Goal: Information Seeking & Learning: Check status

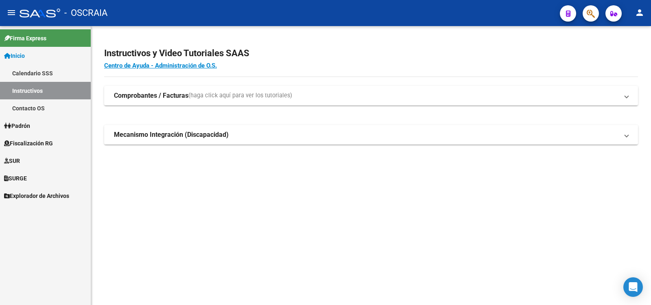
click at [52, 122] on link "Padrón" at bounding box center [45, 126] width 91 height 18
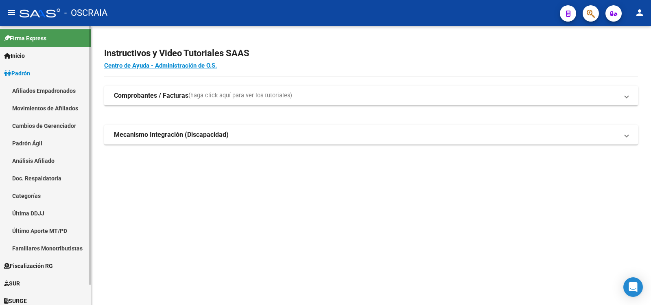
click at [50, 162] on link "Análisis Afiliado" at bounding box center [45, 161] width 91 height 18
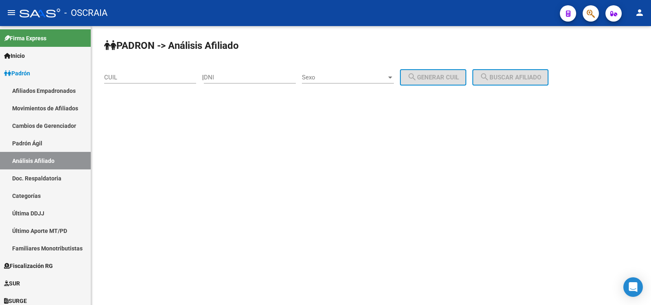
click at [143, 81] on div "CUIL" at bounding box center [150, 75] width 92 height 18
paste input "20-16607071-7"
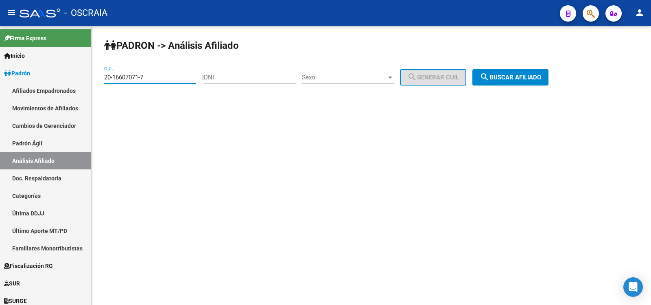
type input "20-16607071-7"
click at [519, 84] on button "search Buscar afiliado" at bounding box center [511, 77] width 76 height 16
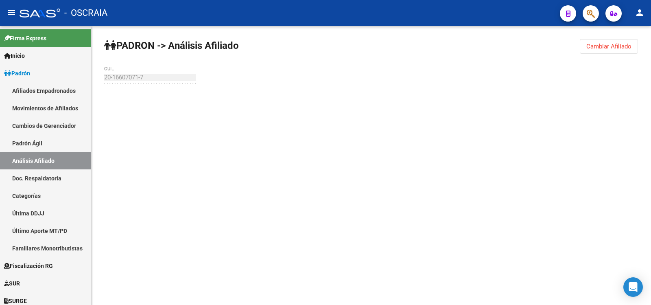
click at [519, 84] on div "PADRON -> Análisis Afiliado Cambiar Afiliado 20-16607071-7 CUIL" at bounding box center [371, 77] width 560 height 103
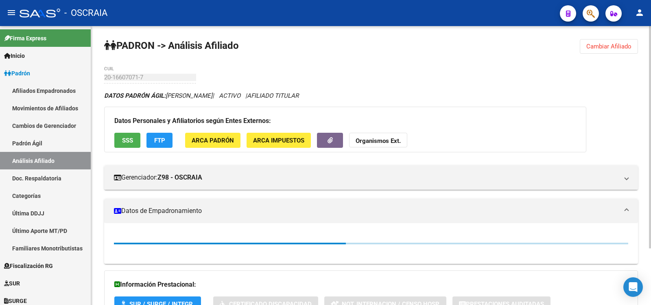
click at [103, 77] on div "PADRON -> Análisis Afiliado Cambiar Afiliado 20-16607071-7 CUIL DATOS PADRÓN ÁG…" at bounding box center [371, 201] width 560 height 350
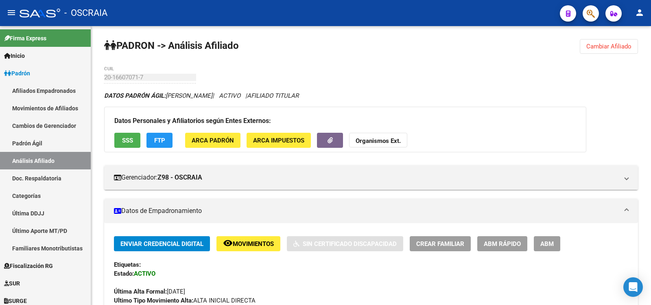
copy span "[PERSON_NAME]"
drag, startPoint x: 247, startPoint y: 95, endPoint x: 169, endPoint y: 100, distance: 77.5
drag, startPoint x: 28, startPoint y: 140, endPoint x: 36, endPoint y: 159, distance: 20.6
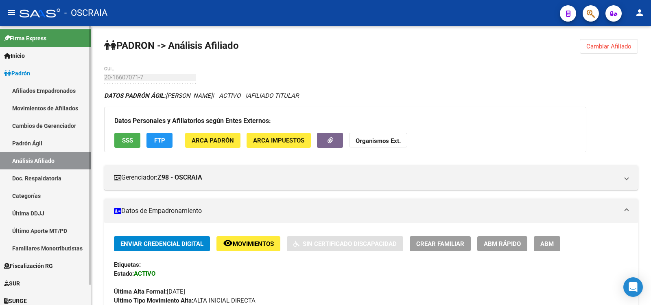
click at [29, 140] on link "Padrón Ágil" at bounding box center [45, 143] width 91 height 18
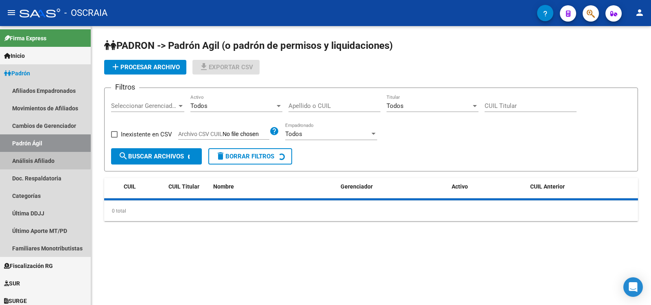
drag, startPoint x: 36, startPoint y: 159, endPoint x: 101, endPoint y: 115, distance: 78.8
click at [37, 160] on link "Análisis Afiliado" at bounding box center [45, 161] width 91 height 18
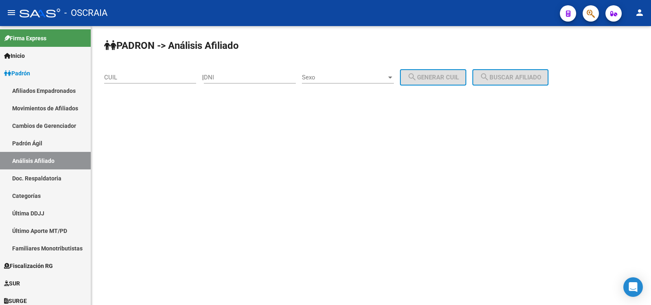
click at [129, 71] on div "CUIL" at bounding box center [150, 75] width 92 height 18
click at [133, 75] on input "CUIL" at bounding box center [150, 77] width 92 height 7
paste input "27-26883073-7"
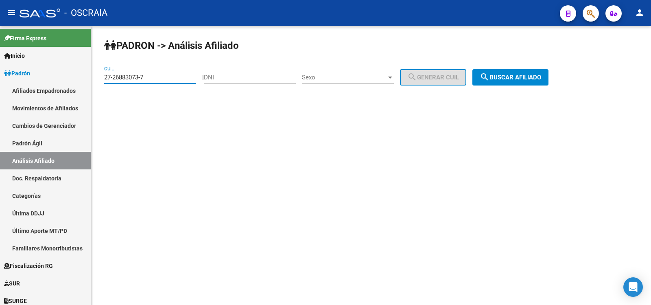
type input "27-26883073-7"
click at [524, 79] on span "search Buscar afiliado" at bounding box center [510, 77] width 61 height 7
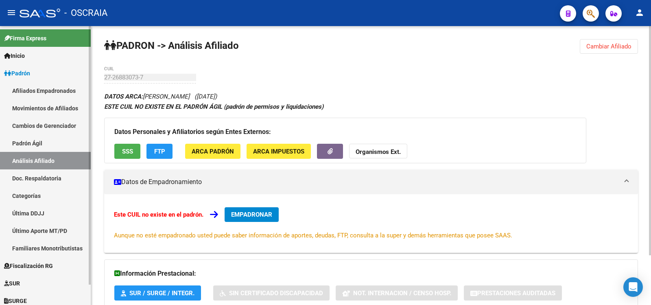
drag, startPoint x: 60, startPoint y: 141, endPoint x: 60, endPoint y: 153, distance: 12.2
click at [60, 142] on link "Padrón Ágil" at bounding box center [45, 143] width 91 height 18
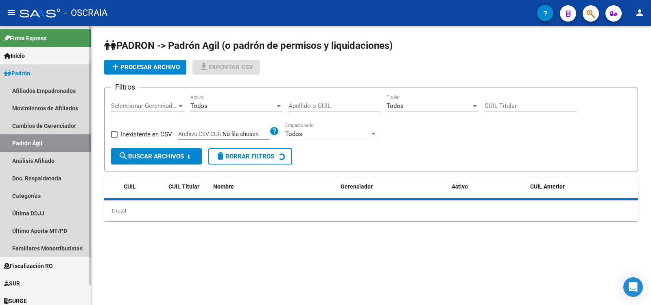
click at [61, 156] on link "Análisis Afiliado" at bounding box center [45, 161] width 91 height 18
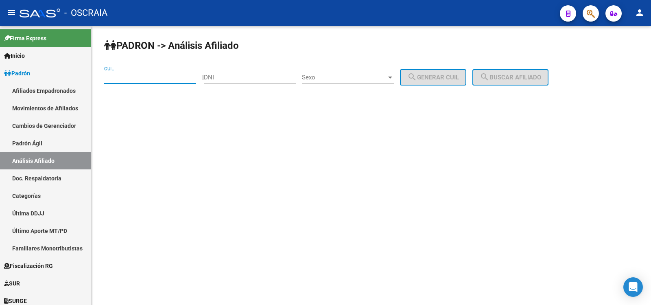
click at [125, 76] on input "CUIL" at bounding box center [150, 77] width 92 height 7
paste input "20-24288734-5"
type input "20-24288734-5"
click at [508, 75] on span "search Buscar afiliado" at bounding box center [510, 77] width 61 height 7
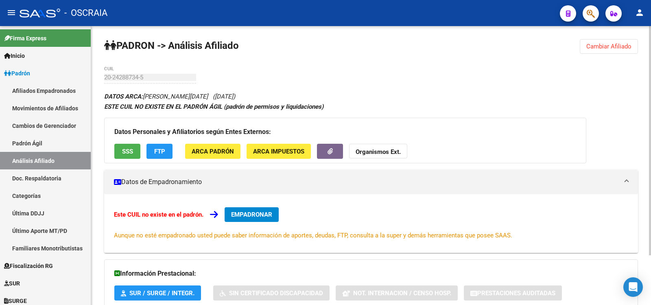
click at [134, 81] on div "20-24288734-5 CUIL" at bounding box center [150, 75] width 92 height 18
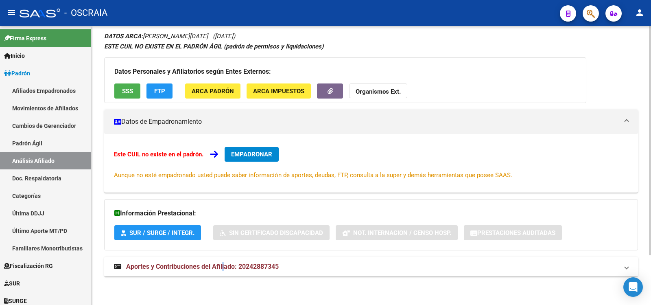
click at [224, 264] on span "Aportes y Contribuciones del Afiliado: 20242887345" at bounding box center [202, 267] width 153 height 8
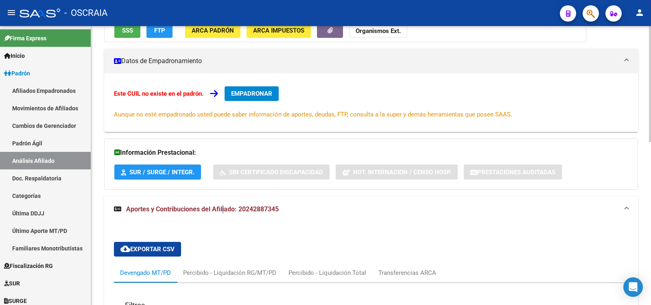
scroll to position [0, 0]
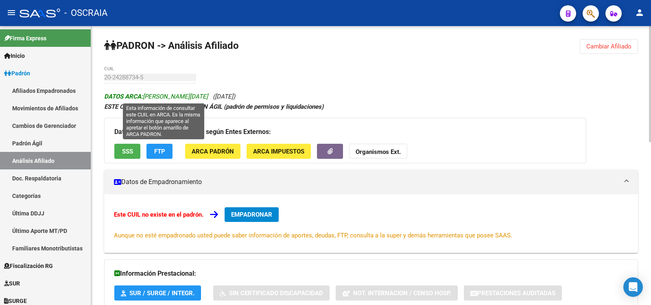
copy span "[PERSON_NAME][DATE]"
drag, startPoint x: 222, startPoint y: 94, endPoint x: 144, endPoint y: 97, distance: 77.8
click at [144, 97] on span "DATOS ARCA: [PERSON_NAME][DATE]" at bounding box center [156, 96] width 104 height 7
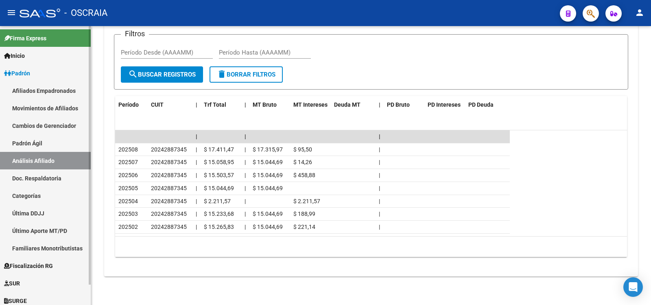
click at [64, 147] on link "Padrón Ágil" at bounding box center [45, 143] width 91 height 18
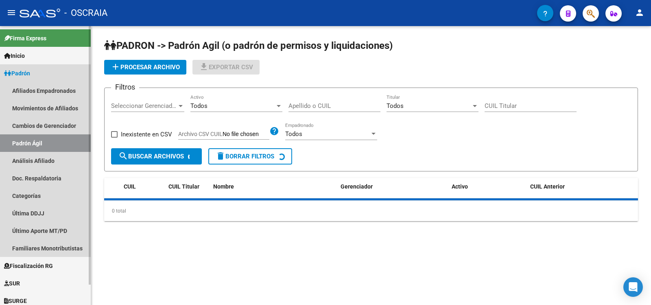
drag, startPoint x: 67, startPoint y: 158, endPoint x: 77, endPoint y: 152, distance: 11.7
click at [68, 158] on link "Análisis Afiliado" at bounding box center [45, 161] width 91 height 18
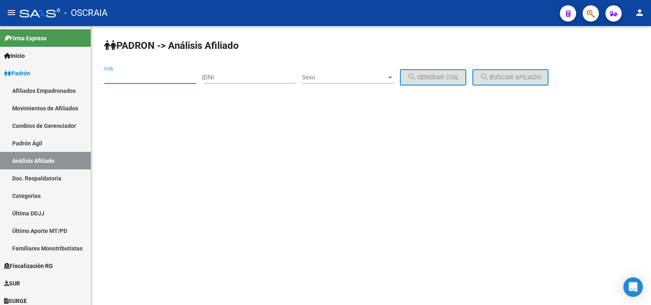
click at [166, 78] on input "CUIL" at bounding box center [150, 77] width 92 height 7
paste input "20-24288734-5"
type input "20-24288734-5"
click at [513, 83] on button "search Buscar afiliado" at bounding box center [511, 77] width 76 height 16
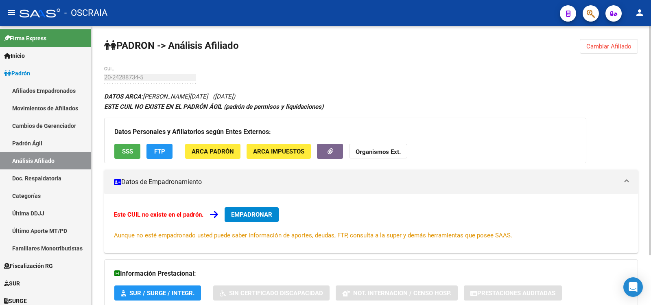
click at [104, 79] on div "PADRON -> Análisis Afiliado Cambiar Afiliado 20-24288734-5 CUIL DATOS ARCA: [PE…" at bounding box center [371, 195] width 560 height 339
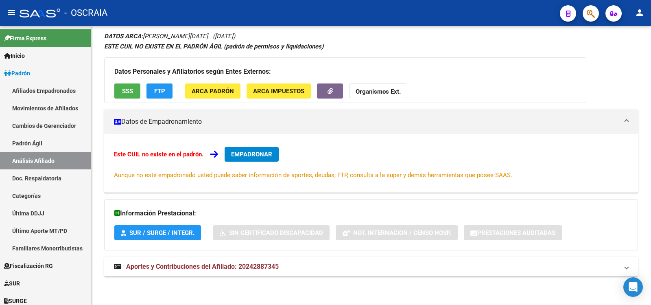
click at [211, 260] on mat-expansion-panel-header "Aportes y Contribuciones del Afiliado: 20242887345" at bounding box center [371, 267] width 534 height 20
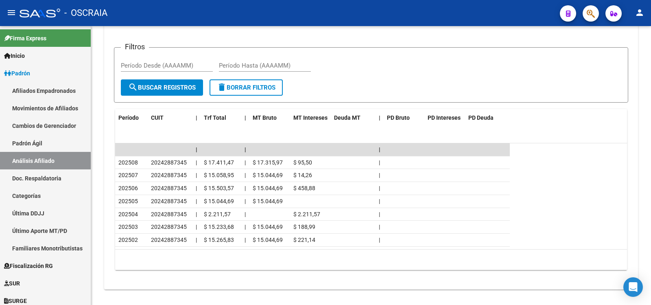
scroll to position [0, 0]
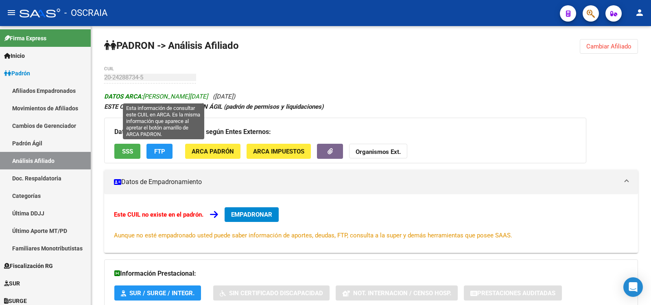
copy icon "[PERSON_NAME][DATE] ([DATE])"
drag, startPoint x: 267, startPoint y: 98, endPoint x: 145, endPoint y: 94, distance: 121.3
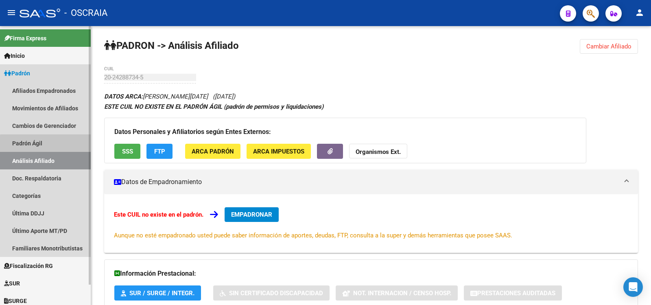
click at [65, 150] on link "Padrón Ágil" at bounding box center [45, 143] width 91 height 18
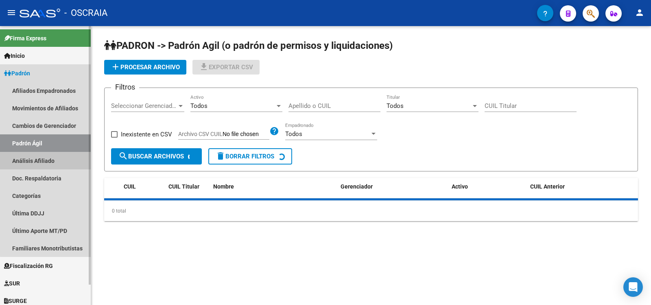
click at [66, 160] on link "Análisis Afiliado" at bounding box center [45, 161] width 91 height 18
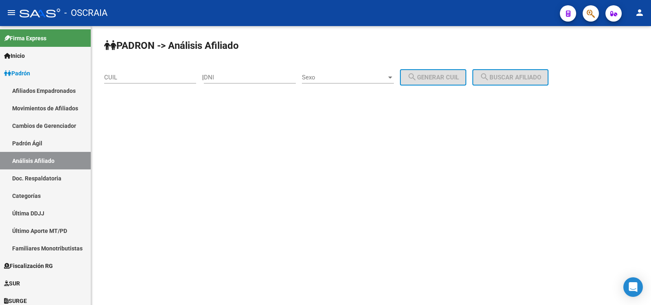
click at [155, 81] on div "CUIL" at bounding box center [150, 75] width 92 height 18
click at [155, 75] on input "CUIL" at bounding box center [150, 77] width 92 height 7
paste input "27-26883073-7"
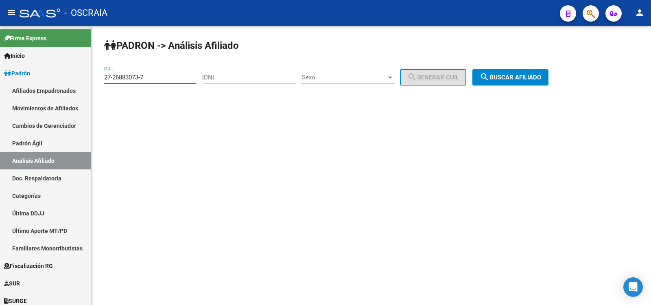
type input "27-26883073-7"
click at [514, 72] on button "search Buscar afiliado" at bounding box center [511, 77] width 76 height 16
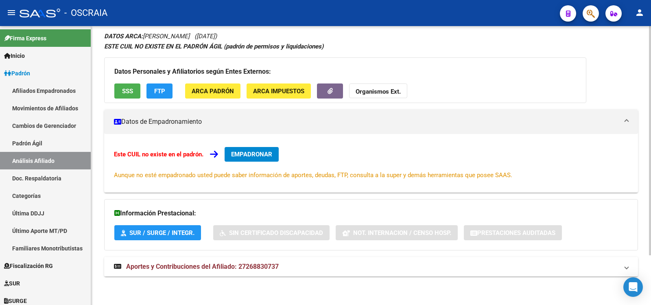
click at [261, 267] on span "Aportes y Contribuciones del Afiliado: 27268830737" at bounding box center [202, 267] width 153 height 8
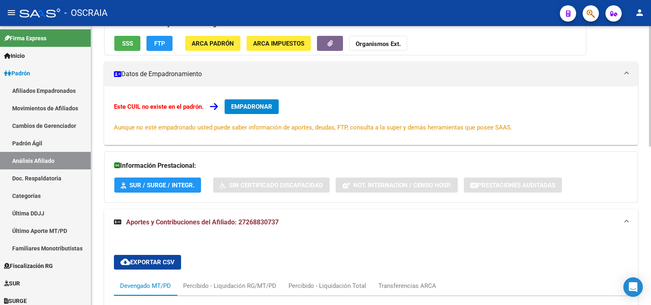
scroll to position [366, 0]
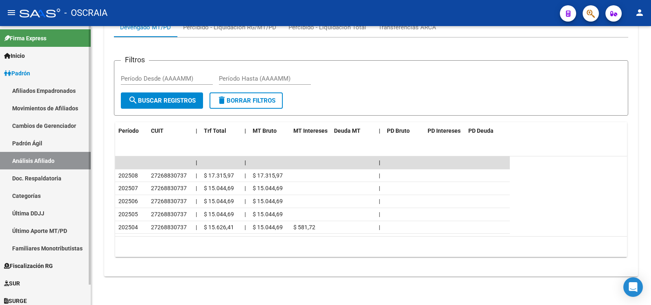
click at [52, 144] on link "Padrón Ágil" at bounding box center [45, 143] width 91 height 18
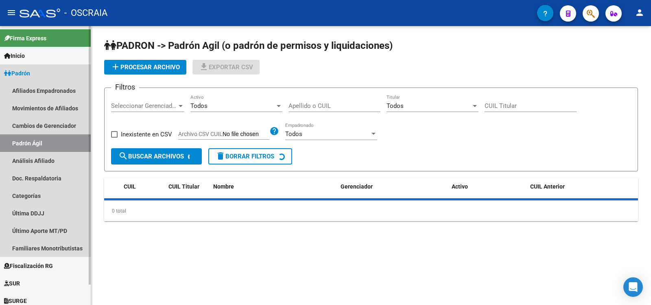
click at [50, 158] on link "Análisis Afiliado" at bounding box center [45, 161] width 91 height 18
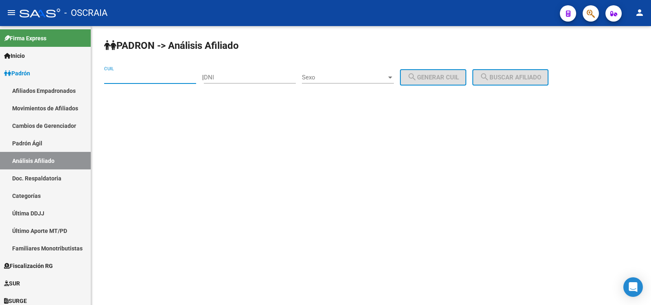
click at [134, 80] on input "CUIL" at bounding box center [150, 77] width 92 height 7
paste input "27-96433113-3"
type input "27-96433113-3"
click at [520, 80] on span "search Buscar afiliado" at bounding box center [510, 77] width 61 height 7
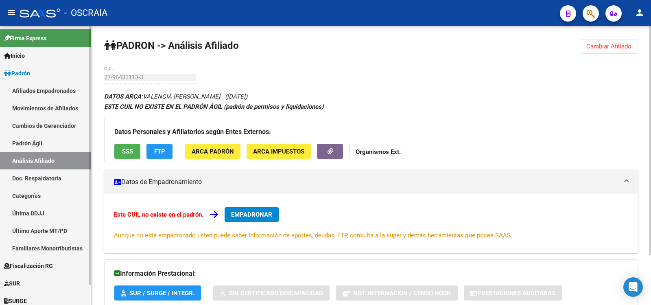
click at [33, 149] on link "Padrón Ágil" at bounding box center [45, 143] width 91 height 18
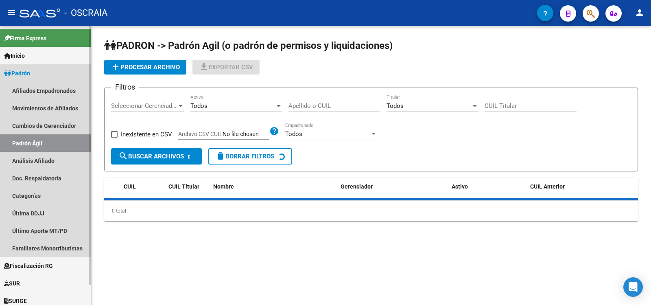
click at [35, 156] on link "Análisis Afiliado" at bounding box center [45, 161] width 91 height 18
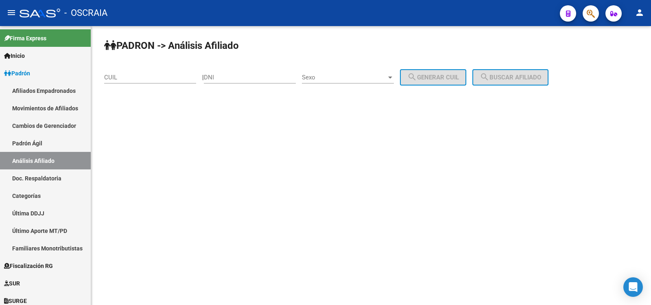
click at [125, 74] on div "CUIL" at bounding box center [150, 75] width 92 height 18
click at [126, 77] on input "CUIL" at bounding box center [150, 77] width 92 height 7
click at [127, 77] on input "CUIL" at bounding box center [150, 77] width 92 height 7
click at [230, 78] on input "DNI" at bounding box center [250, 77] width 92 height 7
type input "29052586"
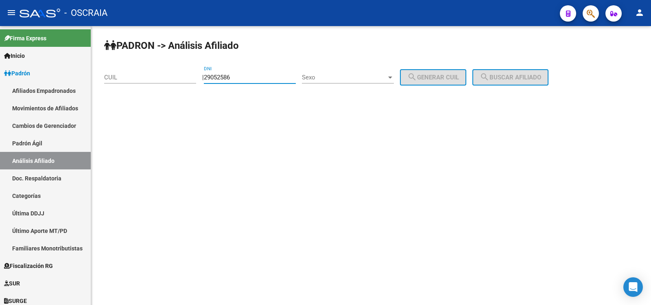
click at [317, 79] on span "Sexo" at bounding box center [344, 77] width 85 height 7
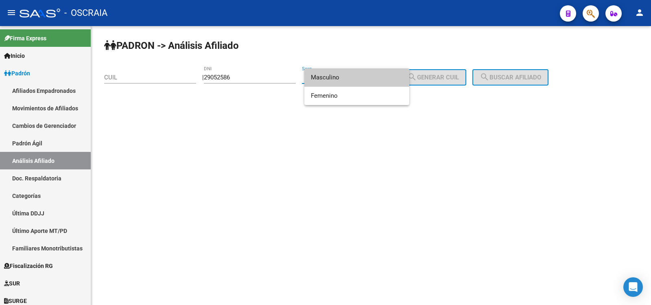
click at [329, 83] on span "Masculino" at bounding box center [357, 77] width 92 height 18
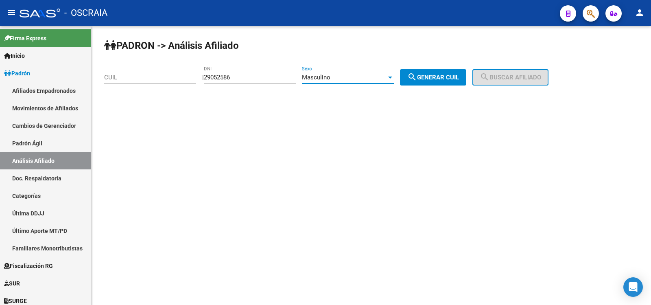
click at [430, 81] on span "search Generar CUIL" at bounding box center [433, 77] width 52 height 7
type input "20-29052586-2"
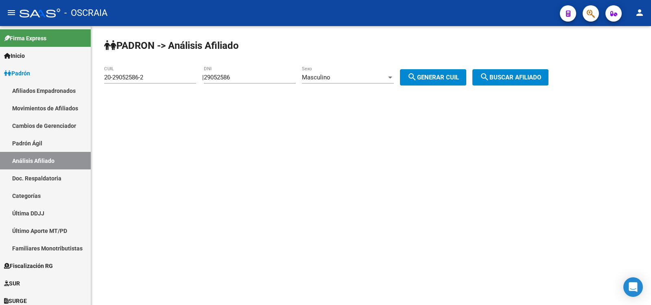
click at [512, 69] on div "PADRON -> Análisis Afiliado 20-29052586-2 CUIL | 29052586 DNI Masculino Sexo se…" at bounding box center [371, 68] width 560 height 85
click at [513, 72] on button "search Buscar afiliado" at bounding box center [511, 77] width 76 height 16
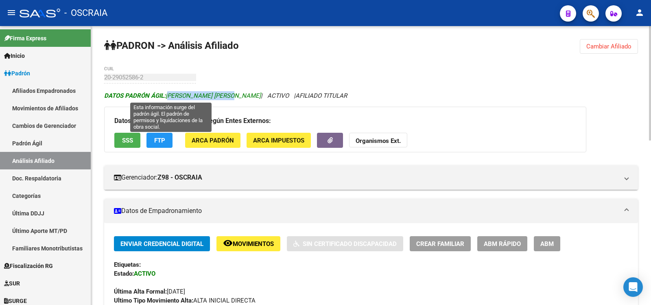
copy span "[PERSON_NAME] [PERSON_NAME]"
drag, startPoint x: 235, startPoint y: 95, endPoint x: 167, endPoint y: 93, distance: 67.6
click at [167, 93] on span "DATOS [PERSON_NAME]: [PERSON_NAME] [PERSON_NAME]" at bounding box center [182, 95] width 157 height 7
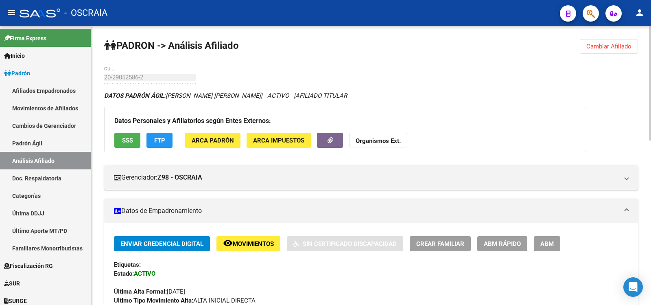
click at [125, 72] on div "20-29052586-2 CUIL" at bounding box center [150, 75] width 92 height 18
click at [53, 144] on link "Padrón Ágil" at bounding box center [45, 143] width 91 height 18
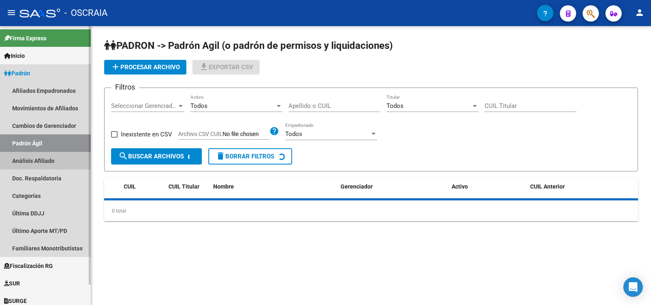
click at [58, 158] on link "Análisis Afiliado" at bounding box center [45, 161] width 91 height 18
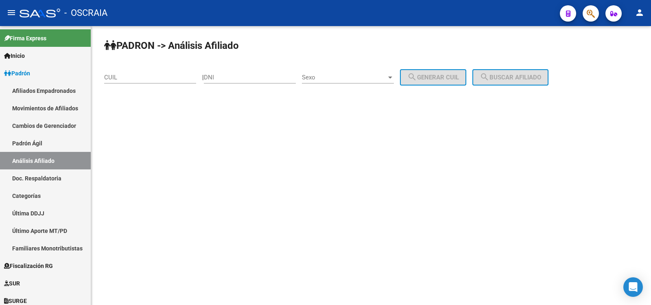
drag, startPoint x: 240, startPoint y: 72, endPoint x: 240, endPoint y: 77, distance: 4.9
click at [240, 75] on div "DNI" at bounding box center [250, 75] width 92 height 18
click at [240, 77] on input "DNI" at bounding box center [250, 77] width 92 height 7
type input "18622872"
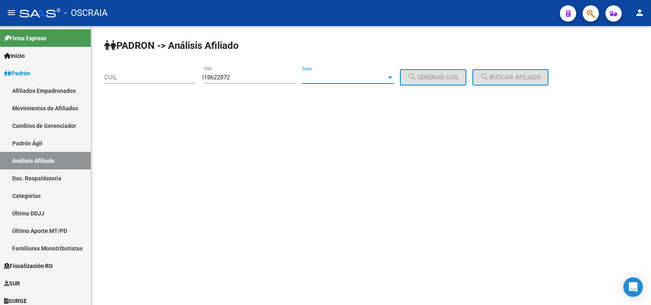
click at [370, 79] on span "Sexo" at bounding box center [344, 77] width 85 height 7
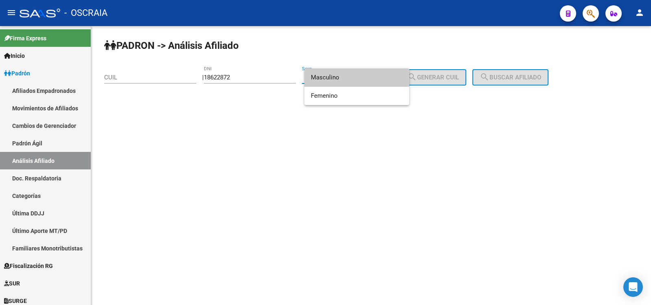
click at [369, 79] on span "Masculino" at bounding box center [357, 77] width 92 height 18
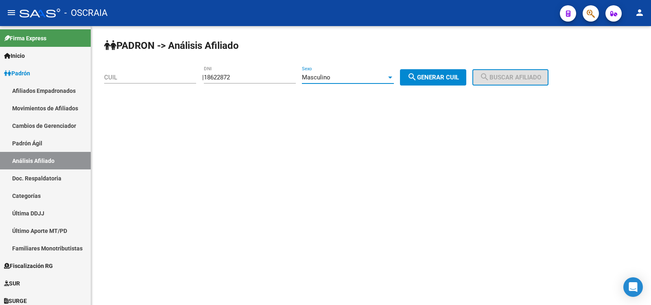
click at [442, 75] on span "search Generar CUIL" at bounding box center [433, 77] width 52 height 7
type input "20-18622872-4"
click at [442, 75] on span "search Generar CUIL" at bounding box center [433, 77] width 52 height 7
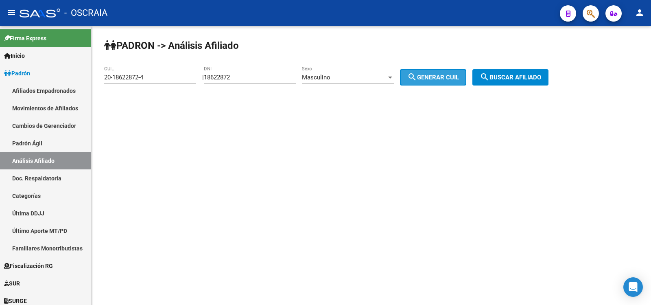
click at [511, 76] on span "search Buscar afiliado" at bounding box center [510, 77] width 61 height 7
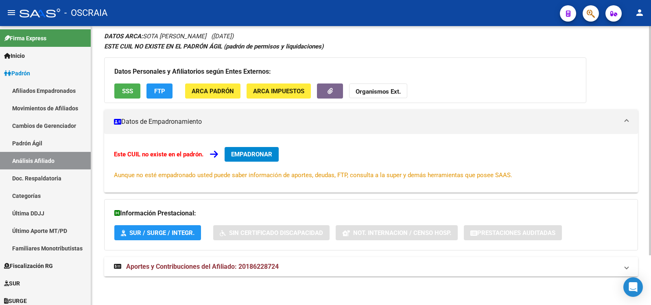
click at [276, 265] on span "Aportes y Contribuciones del Afiliado: 20186228724" at bounding box center [202, 267] width 153 height 8
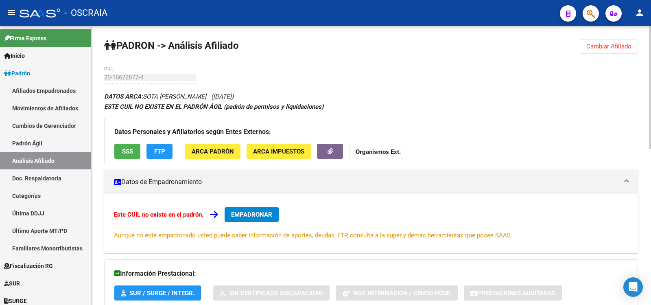
drag, startPoint x: 104, startPoint y: 83, endPoint x: 104, endPoint y: 76, distance: 7.3
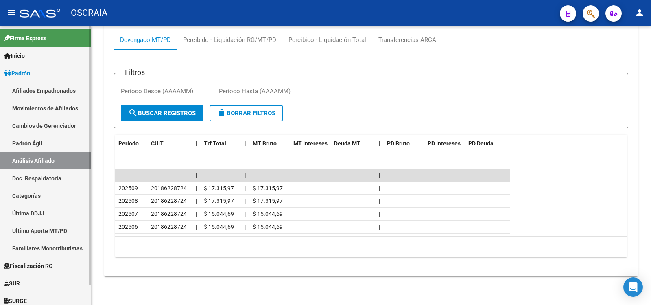
click at [46, 141] on link "Padrón Ágil" at bounding box center [45, 143] width 91 height 18
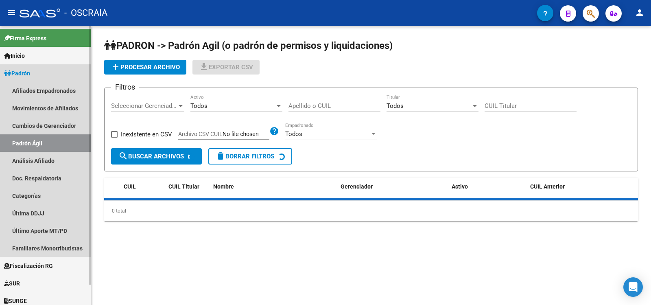
click at [43, 158] on link "Análisis Afiliado" at bounding box center [45, 161] width 91 height 18
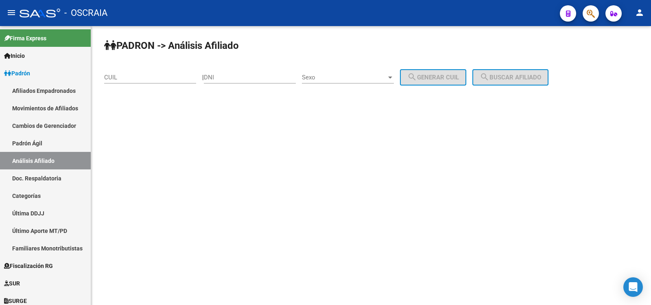
click at [214, 76] on input "DNI" at bounding box center [250, 77] width 92 height 7
type input "35630183"
click at [349, 77] on span "Sexo" at bounding box center [344, 77] width 85 height 7
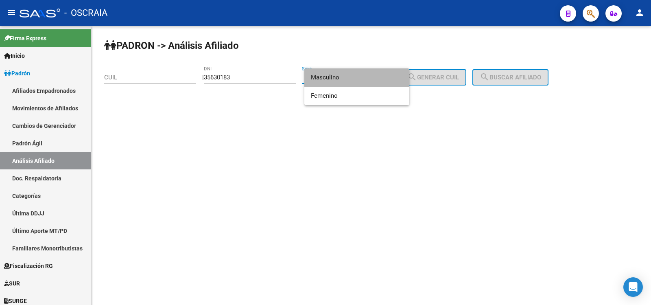
click at [349, 77] on span "Masculino" at bounding box center [357, 77] width 92 height 18
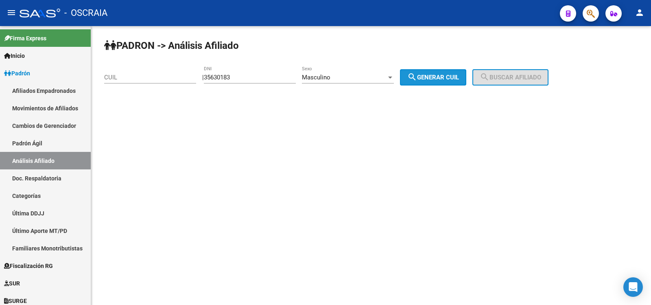
click at [438, 83] on button "search Generar CUIL" at bounding box center [433, 77] width 66 height 16
type input "20-35630183-9"
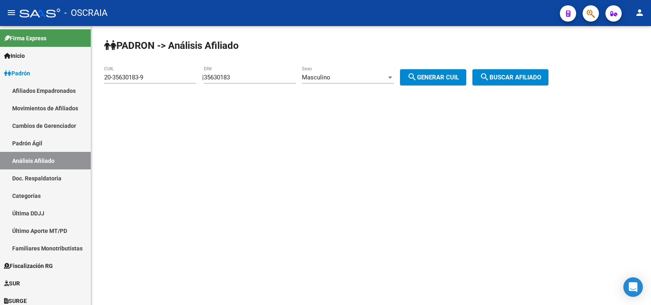
click at [517, 79] on span "search Buscar afiliado" at bounding box center [510, 77] width 61 height 7
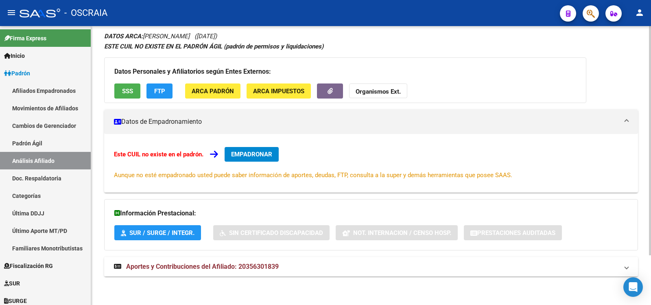
click at [261, 265] on span "Aportes y Contribuciones del Afiliado: 20356301839" at bounding box center [202, 267] width 153 height 8
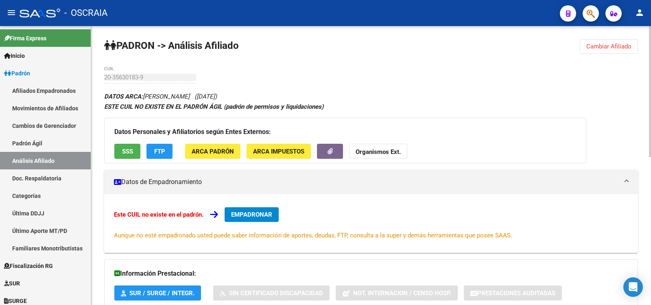
scroll to position [315, 0]
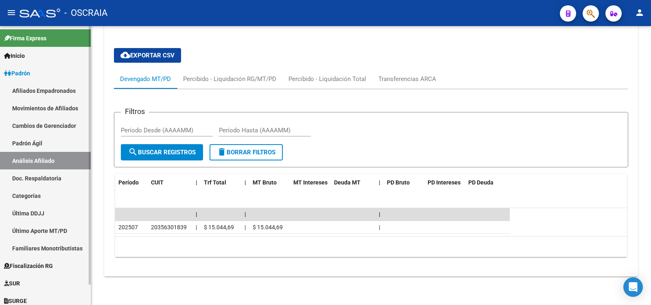
click at [46, 153] on link "Análisis Afiliado" at bounding box center [45, 161] width 91 height 18
click at [51, 151] on link "Padrón Ágil" at bounding box center [45, 143] width 91 height 18
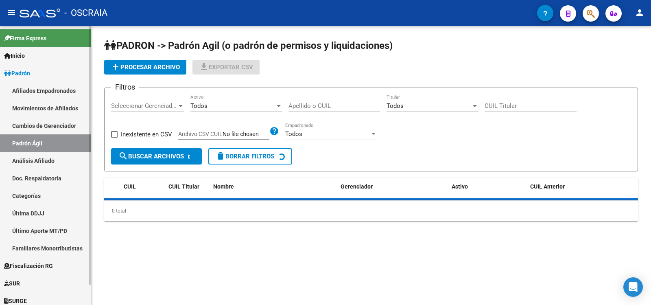
click at [53, 160] on link "Análisis Afiliado" at bounding box center [45, 161] width 91 height 18
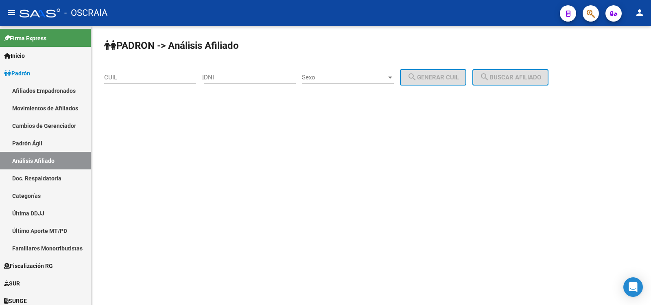
click at [274, 76] on input "DNI" at bounding box center [250, 77] width 92 height 7
click at [243, 79] on input "DNI" at bounding box center [250, 77] width 92 height 7
type input "94533246"
click at [318, 82] on div "Sexo Sexo" at bounding box center [348, 75] width 92 height 18
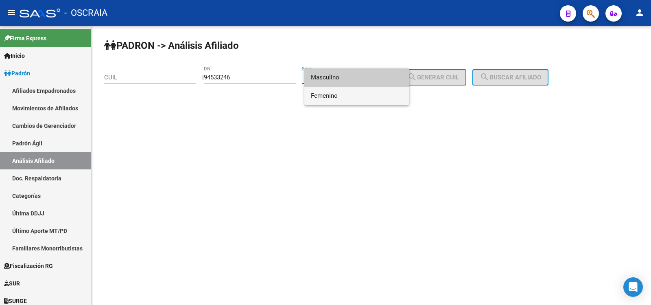
click at [328, 93] on span "Femenino" at bounding box center [357, 96] width 92 height 18
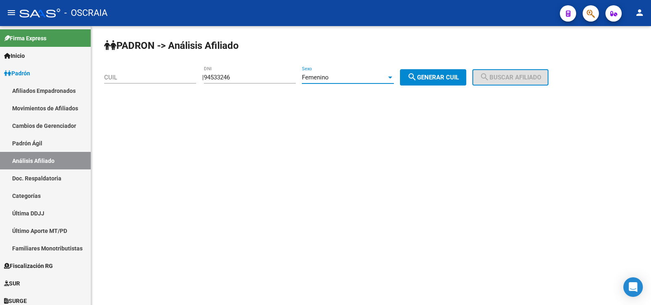
drag, startPoint x: 426, startPoint y: 68, endPoint x: 431, endPoint y: 70, distance: 4.9
click at [427, 69] on div "PADRON -> Análisis Afiliado CUIL | 94533246 DNI Femenino Sexo search Generar CU…" at bounding box center [371, 68] width 560 height 85
drag, startPoint x: 432, startPoint y: 73, endPoint x: 454, endPoint y: 75, distance: 22.0
click at [432, 73] on button "search Generar CUIL" at bounding box center [433, 77] width 66 height 16
type input "27-94533246-3"
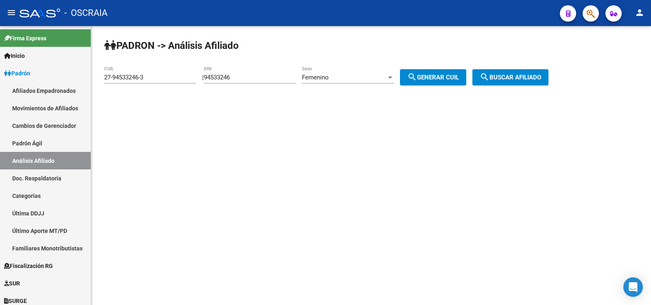
click at [526, 79] on span "search Buscar afiliado" at bounding box center [510, 77] width 61 height 7
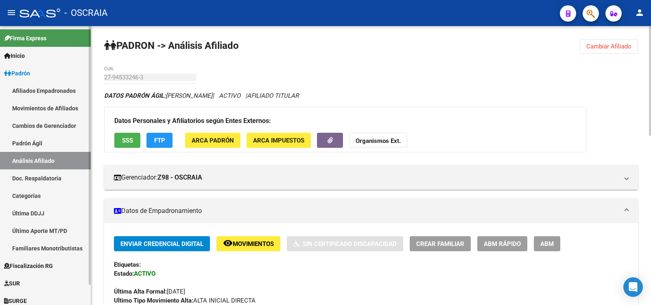
click at [42, 140] on link "Padrón Ágil" at bounding box center [45, 143] width 91 height 18
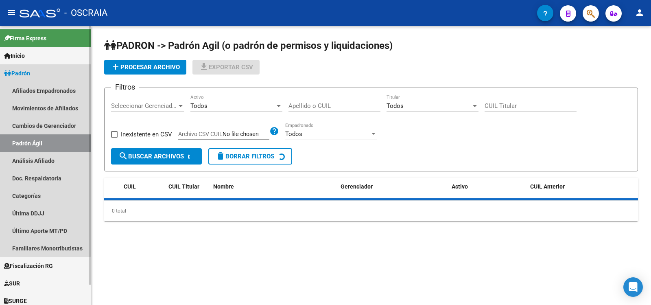
click at [37, 151] on link "Padrón Ágil" at bounding box center [45, 143] width 91 height 18
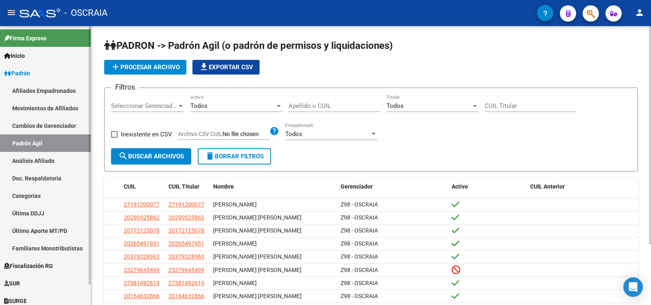
click at [60, 157] on link "Análisis Afiliado" at bounding box center [45, 161] width 91 height 18
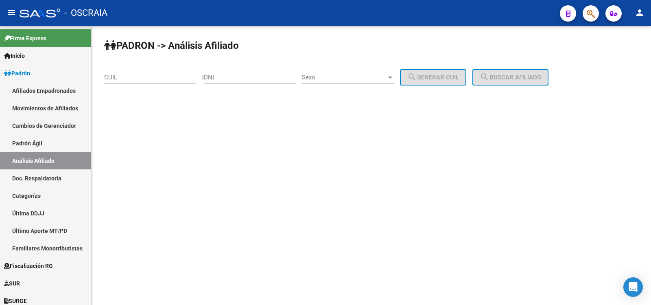
click at [160, 77] on input "CUIL" at bounding box center [150, 77] width 92 height 7
paste input "27-94533246-3"
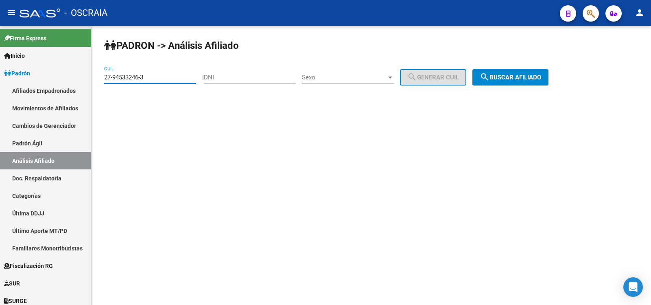
type input "27-94533246-3"
click at [526, 74] on span "search Buscar afiliado" at bounding box center [510, 77] width 61 height 7
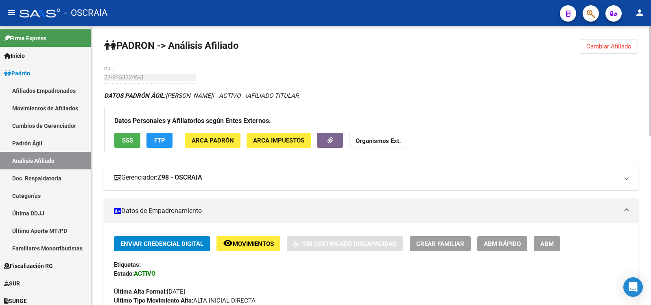
scroll to position [407, 0]
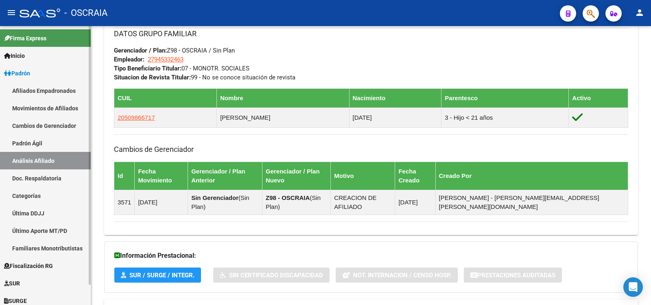
click at [39, 143] on link "Padrón Ágil" at bounding box center [45, 143] width 91 height 18
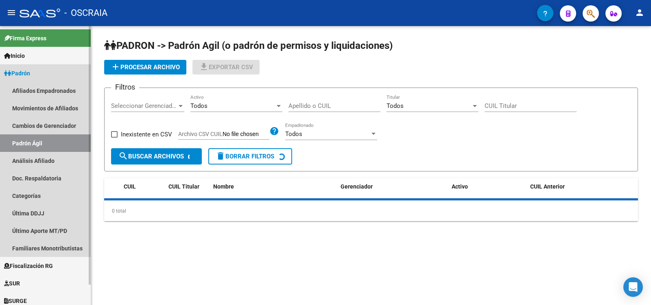
click at [40, 163] on link "Análisis Afiliado" at bounding box center [45, 161] width 91 height 18
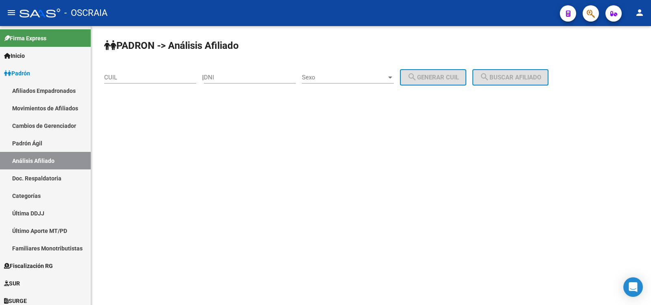
click at [170, 68] on div "CUIL" at bounding box center [150, 75] width 92 height 18
click at [167, 74] on div "CUIL" at bounding box center [150, 75] width 92 height 18
paste input "20-28749264-3"
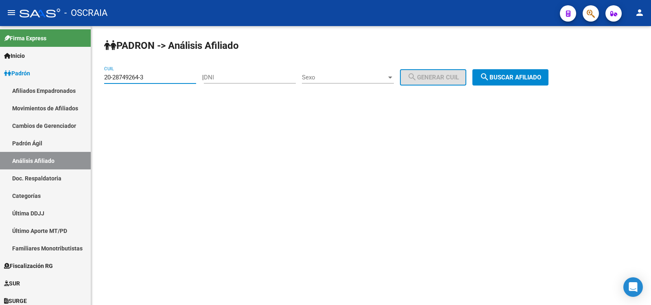
type input "20-28749264-3"
click at [516, 77] on span "search Buscar afiliado" at bounding box center [510, 77] width 61 height 7
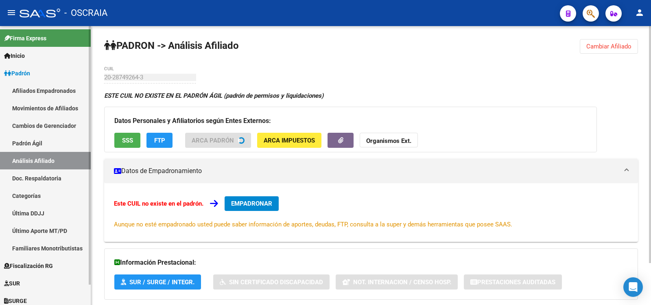
click at [87, 80] on mat-sidenav-container "Firma Express Inicio Calendario SSS Instructivos Contacto OS Padrón Afiliados E…" at bounding box center [325, 165] width 651 height 279
click at [253, 70] on div "PADRON -> Análisis Afiliado Cambiar Afiliado 20-28749264-3 CUIL ESTE CUIL NO EX…" at bounding box center [371, 190] width 560 height 328
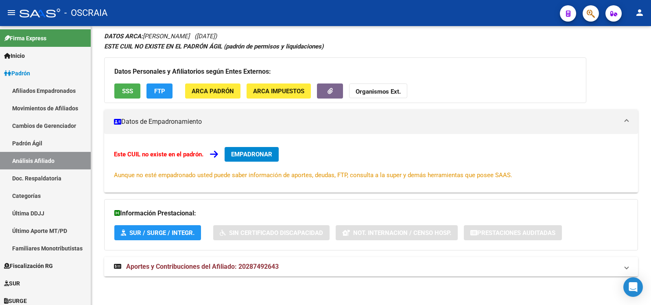
click at [238, 262] on mat-expansion-panel-header "Aportes y Contribuciones del Afiliado: 20287492643" at bounding box center [371, 267] width 534 height 20
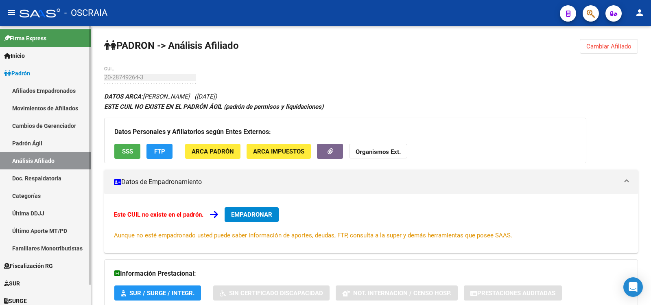
click at [58, 136] on link "Padrón Ágil" at bounding box center [45, 143] width 91 height 18
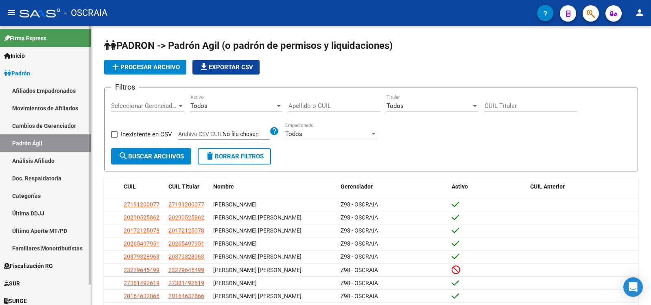
click at [71, 159] on link "Análisis Afiliado" at bounding box center [45, 161] width 91 height 18
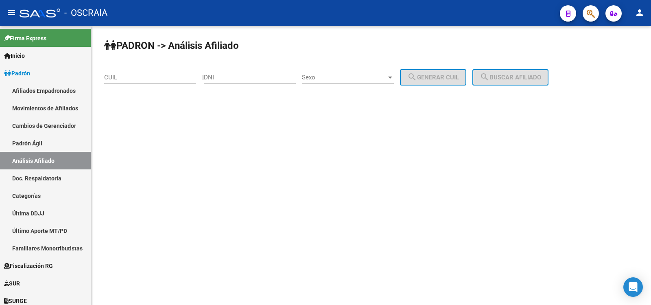
click at [239, 77] on input "DNI" at bounding box center [250, 77] width 92 height 7
paste input "26561543"
type input "26561543"
click at [341, 74] on span "Sexo" at bounding box center [344, 77] width 85 height 7
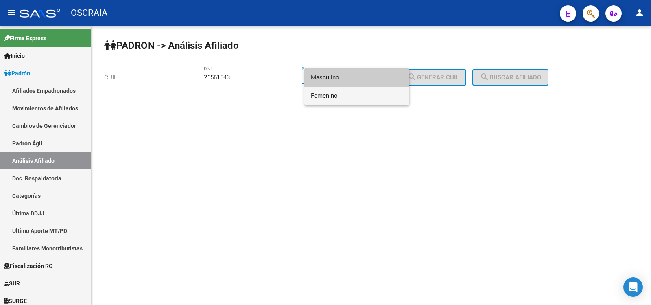
click at [346, 98] on span "Femenino" at bounding box center [357, 96] width 92 height 18
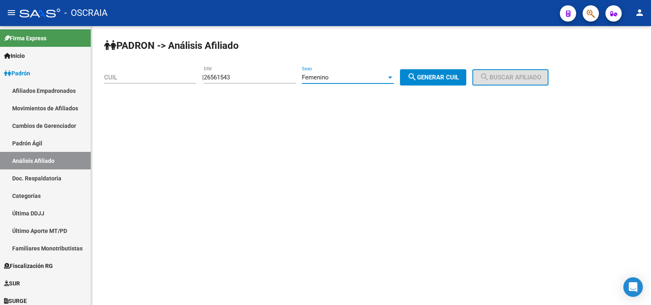
click at [417, 78] on mat-icon "search" at bounding box center [412, 77] width 10 height 10
type input "27-26561543-6"
click at [501, 80] on span "search Buscar afiliado" at bounding box center [510, 77] width 61 height 7
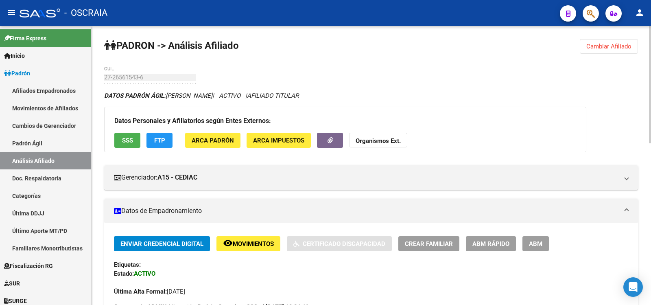
scroll to position [384, 0]
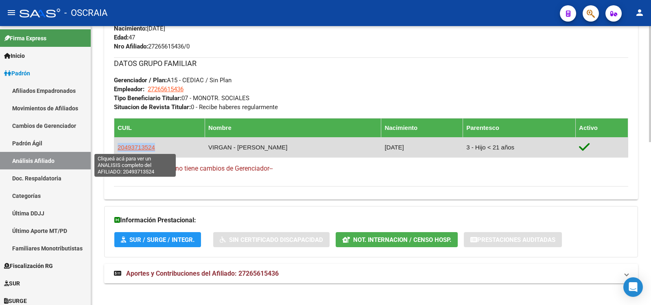
copy span "20493713524"
drag, startPoint x: 152, startPoint y: 150, endPoint x: 118, endPoint y: 150, distance: 33.8
click at [118, 150] on span "20493713524" at bounding box center [136, 147] width 37 height 7
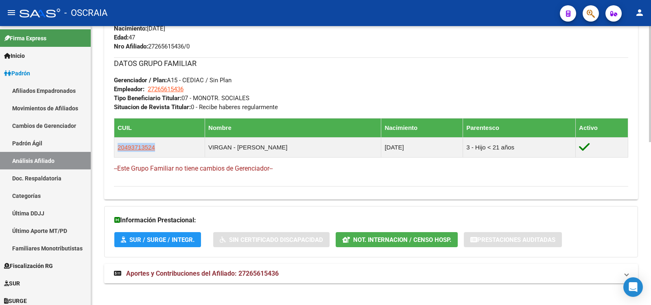
scroll to position [0, 0]
